Goal: Transaction & Acquisition: Purchase product/service

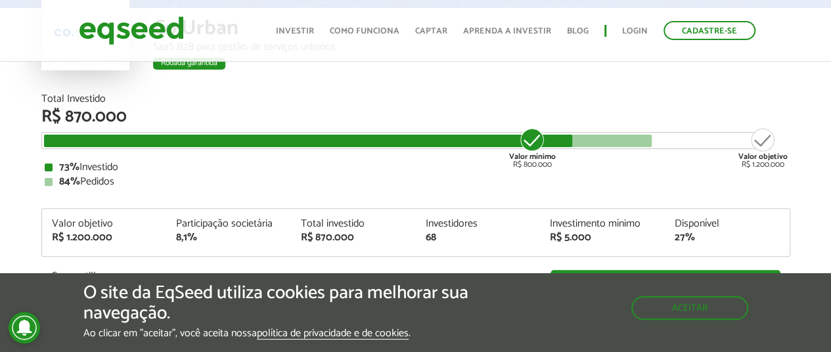
scroll to position [131, 0]
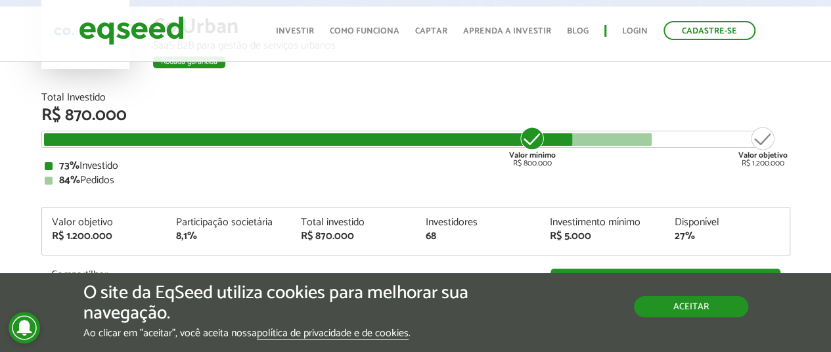
click at [667, 311] on button "Aceitar" at bounding box center [691, 306] width 114 height 21
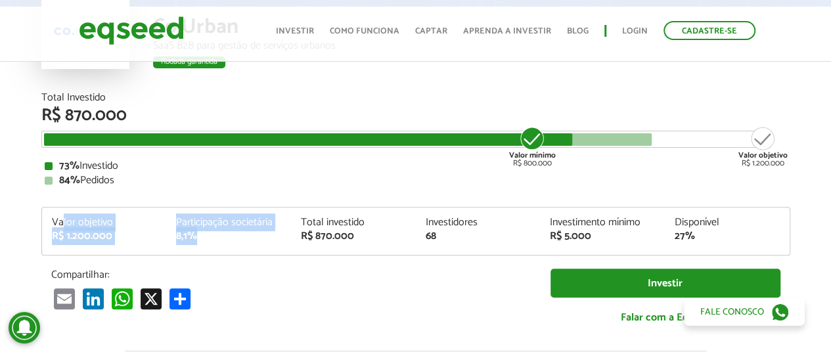
drag, startPoint x: 62, startPoint y: 217, endPoint x: 265, endPoint y: 241, distance: 204.3
click at [263, 241] on div "Valor objetivo R$ 1.200.000 Participação societária 8,1% Total investido R$ 870…" at bounding box center [415, 235] width 747 height 37
click at [265, 241] on div "Valor objetivo R$ 1.200.000 Participação societária 8,1% Total investido R$ 870…" at bounding box center [415, 235] width 747 height 37
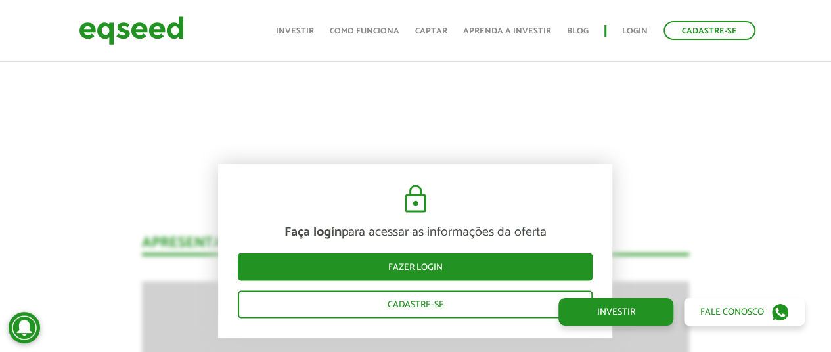
scroll to position [1182, 0]
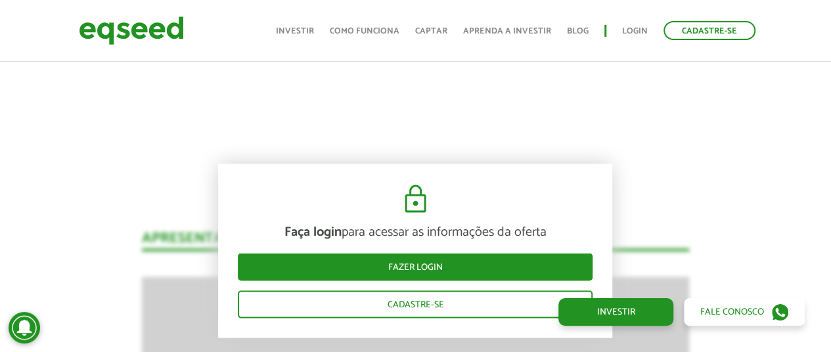
drag, startPoint x: 715, startPoint y: 163, endPoint x: 709, endPoint y: 173, distance: 11.5
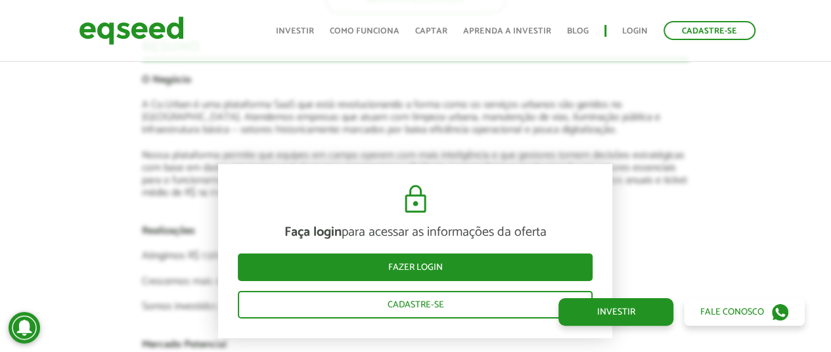
scroll to position [2036, 0]
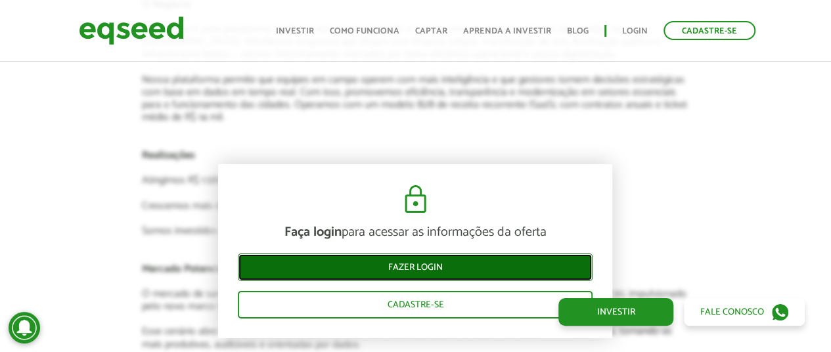
click at [412, 262] on link "Fazer login" at bounding box center [415, 267] width 355 height 28
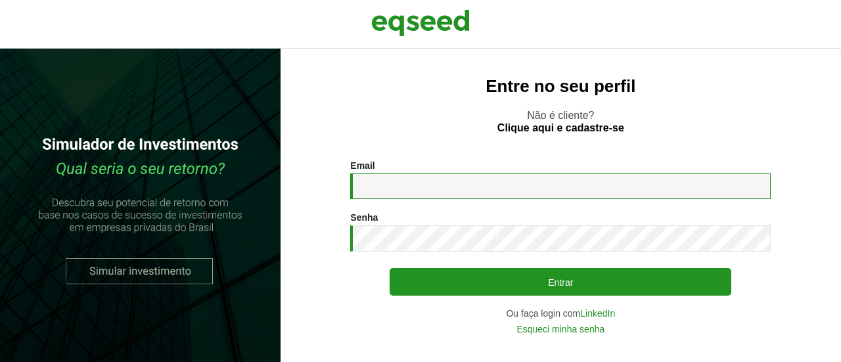
click at [513, 192] on input "Email *" at bounding box center [560, 186] width 420 height 26
type input "**********"
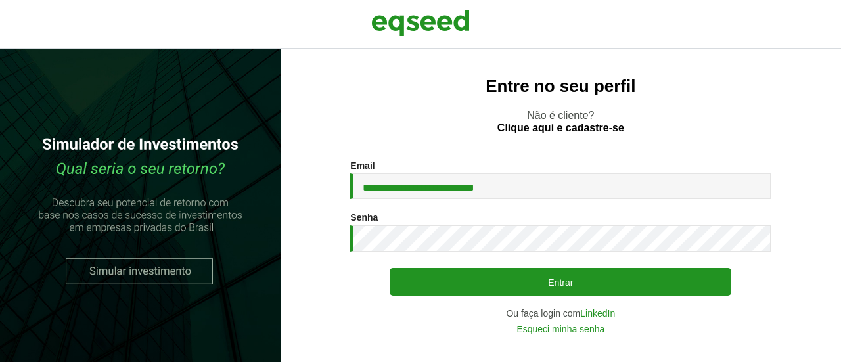
drag, startPoint x: 511, startPoint y: 198, endPoint x: 504, endPoint y: 217, distance: 21.0
click at [508, 216] on div "Senha * Digite a senha que será usada em conjunto com seu e-mail." at bounding box center [560, 231] width 420 height 39
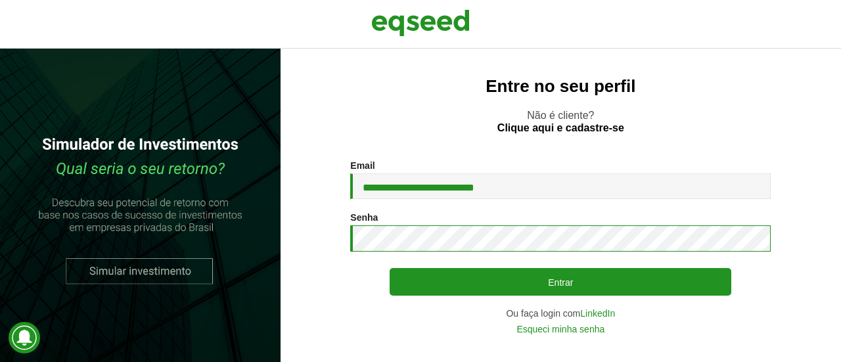
click at [389, 268] on button "Entrar" at bounding box center [559, 282] width 341 height 28
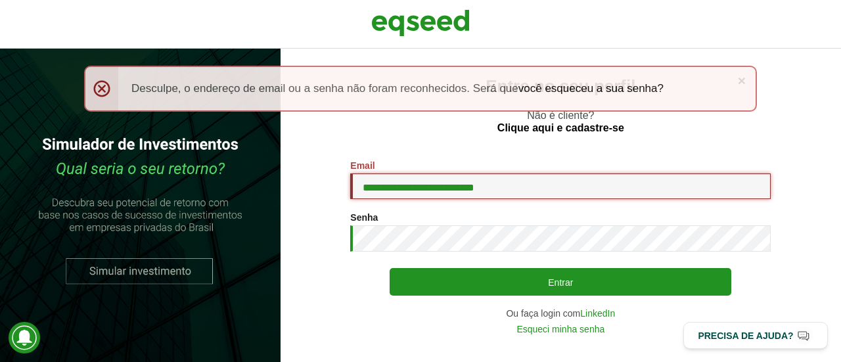
drag, startPoint x: 417, startPoint y: 186, endPoint x: 539, endPoint y: 188, distance: 122.2
click at [539, 188] on input "**********" at bounding box center [560, 186] width 420 height 26
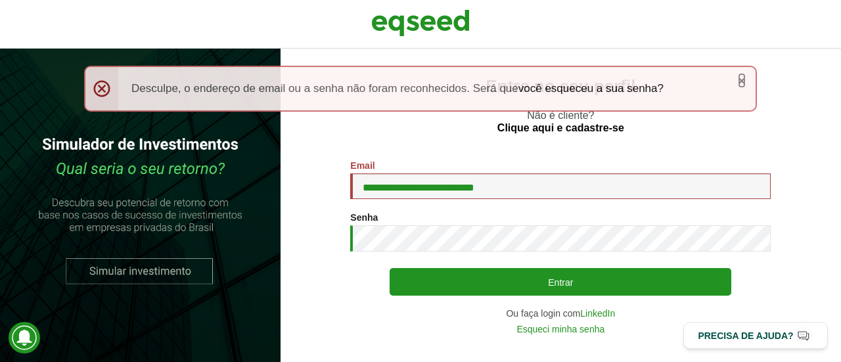
click at [739, 82] on link "×" at bounding box center [741, 81] width 8 height 14
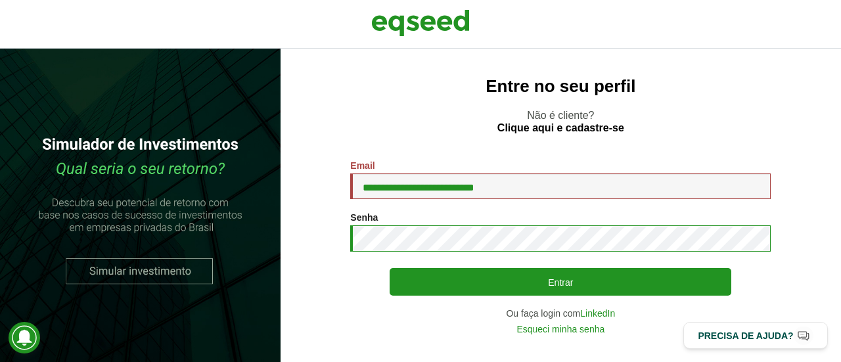
click at [389, 268] on button "Entrar" at bounding box center [559, 282] width 341 height 28
